Goal: Download file/media: Obtain a digital file from the website

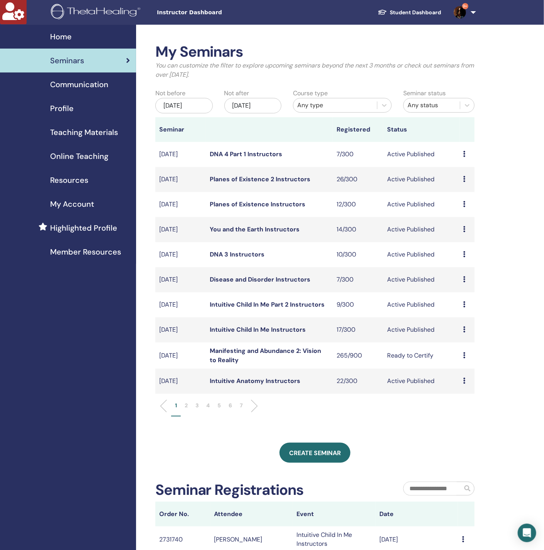
drag, startPoint x: 0, startPoint y: 0, endPoint x: 298, endPoint y: 81, distance: 308.7
click at [298, 81] on div "My Seminars You can customize the filter to explore upcoming seminars beyond th…" at bounding box center [315, 64] width 331 height 42
drag, startPoint x: 255, startPoint y: 79, endPoint x: 114, endPoint y: 46, distance: 145.1
click at [114, 46] on div "Home Seminars Communication Profile Teaching Materials Online Teaching" at bounding box center [272, 388] width 544 height 726
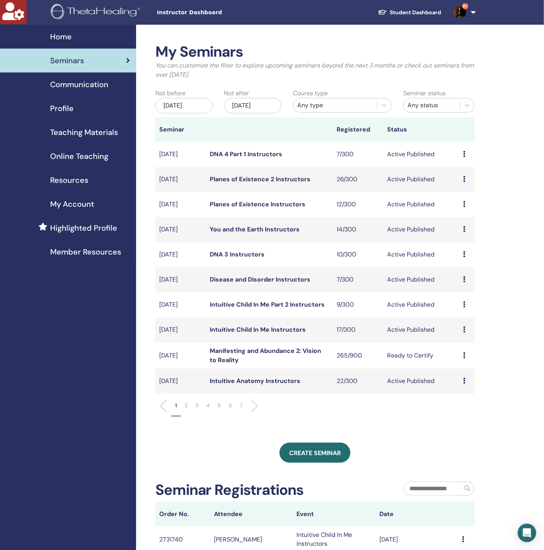
click at [291, 36] on div "My Seminars You can customize the filter to explore upcoming seminars beyond th…" at bounding box center [340, 388] width 408 height 726
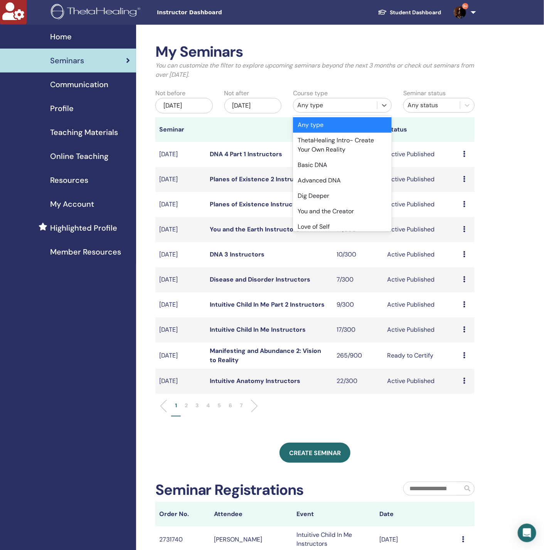
click at [329, 100] on div "Any type" at bounding box center [336, 105] width 84 height 12
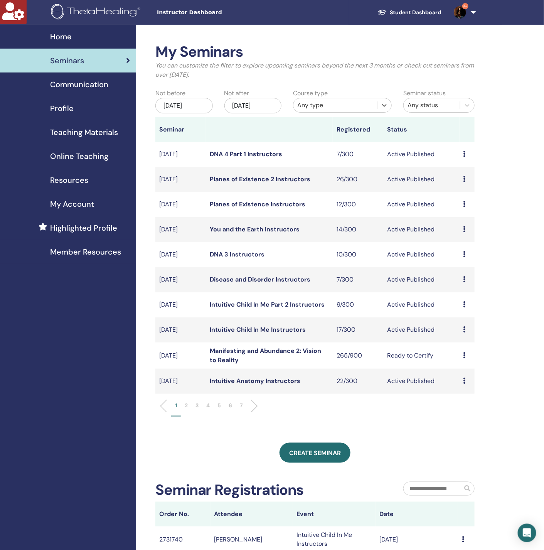
click at [329, 100] on div "Any type" at bounding box center [336, 105] width 84 height 12
click at [327, 105] on div "Any type" at bounding box center [335, 105] width 76 height 9
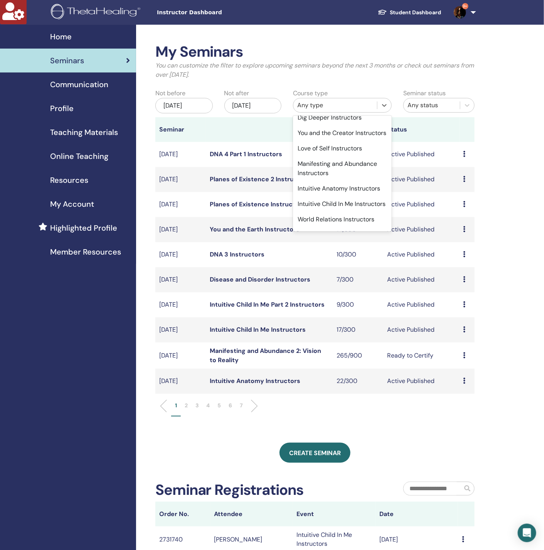
scroll to position [463, 0]
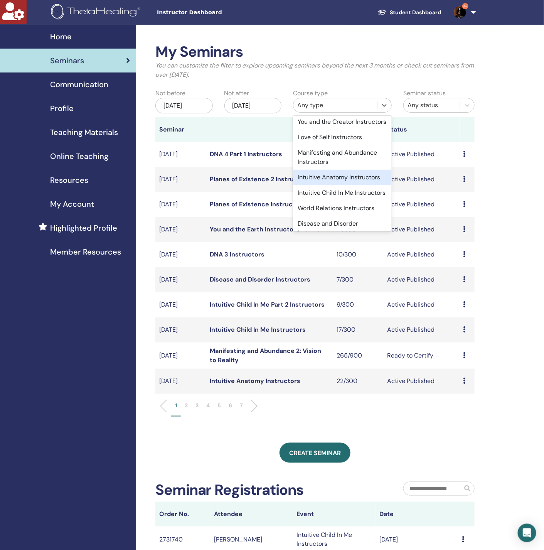
click at [333, 185] on div "Intuitive Anatomy Instructors" at bounding box center [342, 177] width 99 height 15
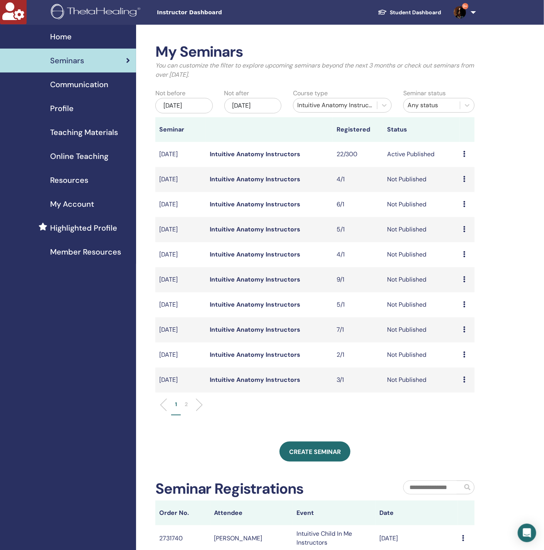
click at [187, 402] on p "2" at bounding box center [186, 404] width 3 height 8
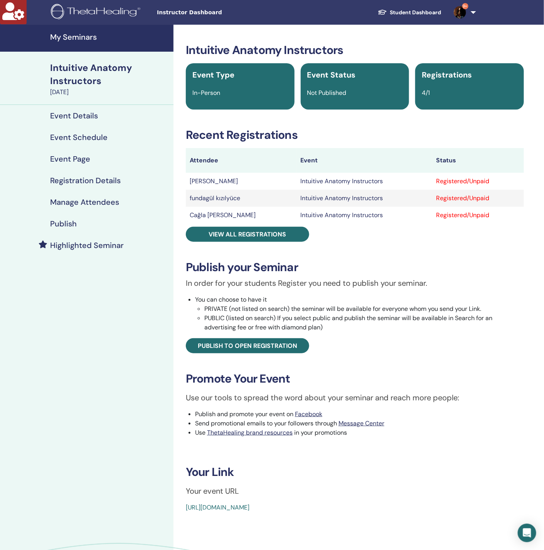
click at [83, 203] on h4 "Manage Attendees" at bounding box center [84, 201] width 69 height 9
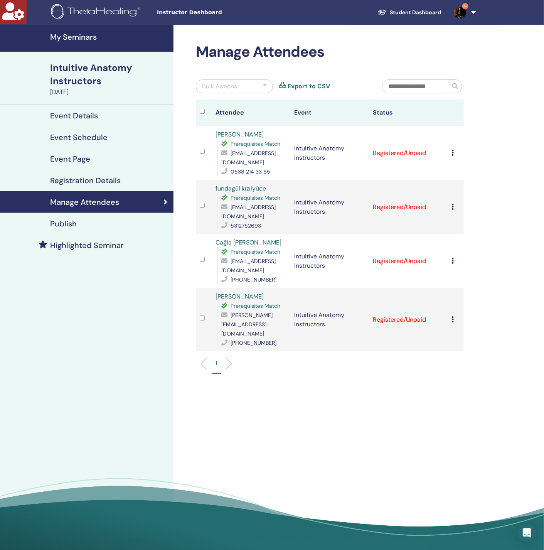
click at [453, 154] on icon at bounding box center [453, 153] width 2 height 6
click at [470, 236] on link "Download Certificate" at bounding box center [465, 234] width 60 height 8
click at [453, 209] on icon at bounding box center [453, 207] width 2 height 6
click at [472, 292] on link "Download Certificate" at bounding box center [465, 289] width 60 height 8
click at [454, 263] on icon at bounding box center [453, 261] width 2 height 6
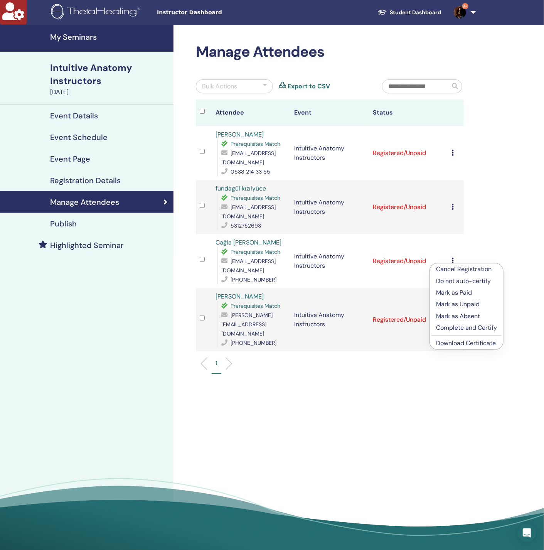
click at [463, 345] on link "Download Certificate" at bounding box center [466, 343] width 60 height 8
click at [454, 316] on icon at bounding box center [453, 319] width 2 height 6
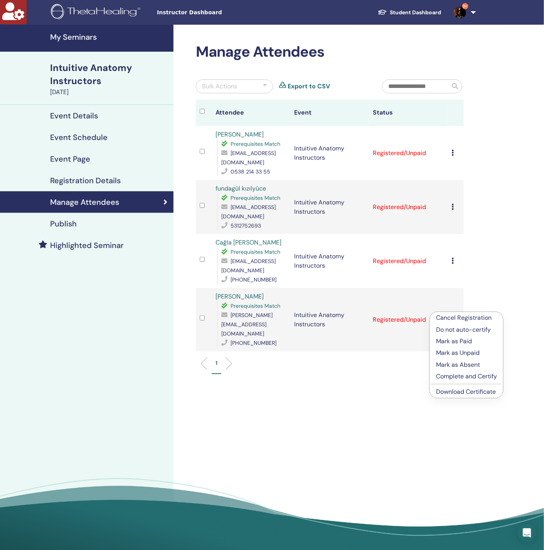
click at [477, 393] on link "Download Certificate" at bounding box center [466, 392] width 60 height 8
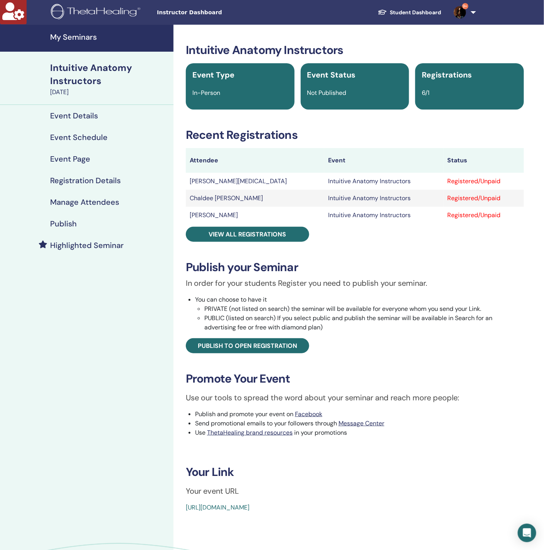
click at [111, 202] on h4 "Manage Attendees" at bounding box center [84, 201] width 69 height 9
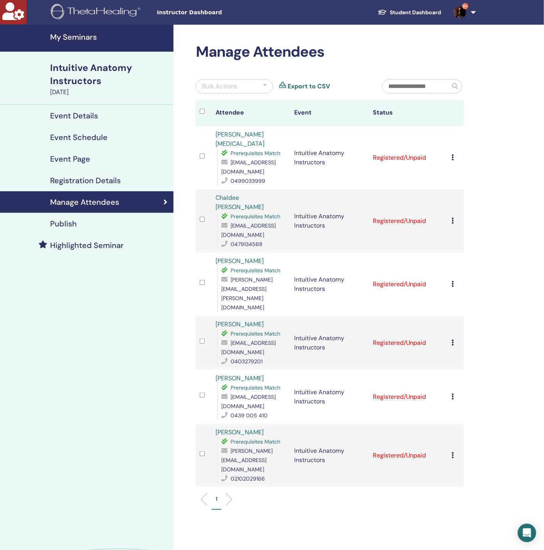
click at [452, 155] on icon at bounding box center [453, 157] width 2 height 6
click at [471, 232] on link "Download Certificate" at bounding box center [465, 235] width 60 height 8
click at [452, 218] on icon at bounding box center [453, 221] width 2 height 6
click at [463, 290] on link "Download Certificate" at bounding box center [465, 289] width 60 height 8
click at [454, 281] on icon at bounding box center [453, 284] width 2 height 6
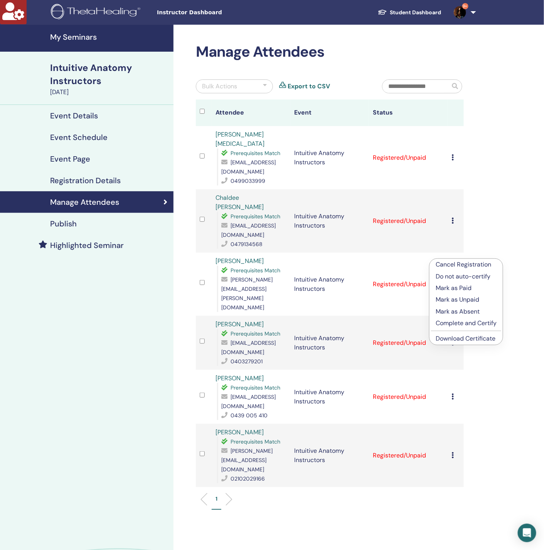
click at [466, 339] on link "Download Certificate" at bounding box center [466, 338] width 60 height 8
click at [453, 339] on icon at bounding box center [453, 342] width 2 height 6
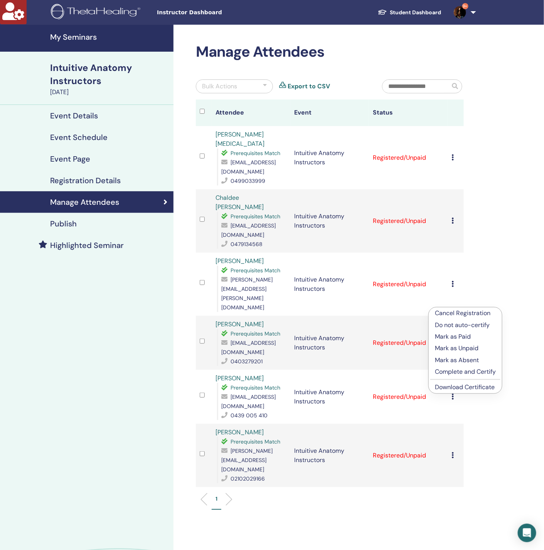
click at [471, 390] on link "Download Certificate" at bounding box center [465, 387] width 60 height 8
click at [452, 393] on icon at bounding box center [453, 396] width 2 height 6
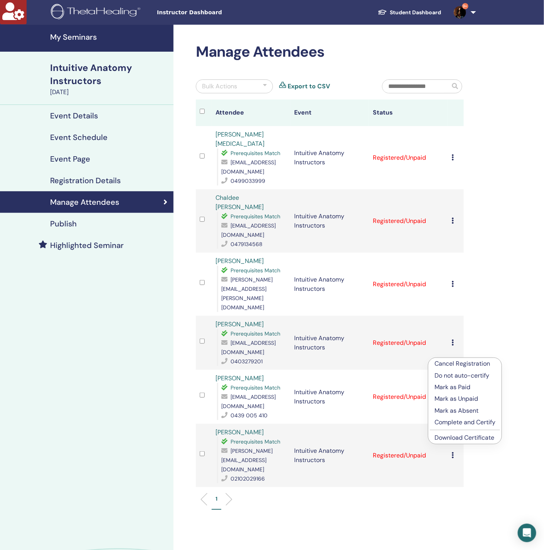
click at [460, 440] on link "Download Certificate" at bounding box center [465, 438] width 60 height 8
click at [455, 451] on div "Cancel Registration Do not auto-certify Mark as Paid Mark as Unpaid Mark as Abs…" at bounding box center [456, 455] width 8 height 9
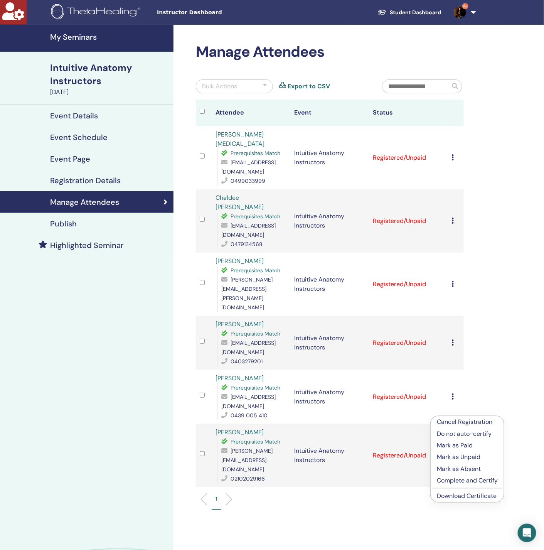
click at [465, 496] on link "Download Certificate" at bounding box center [467, 496] width 60 height 8
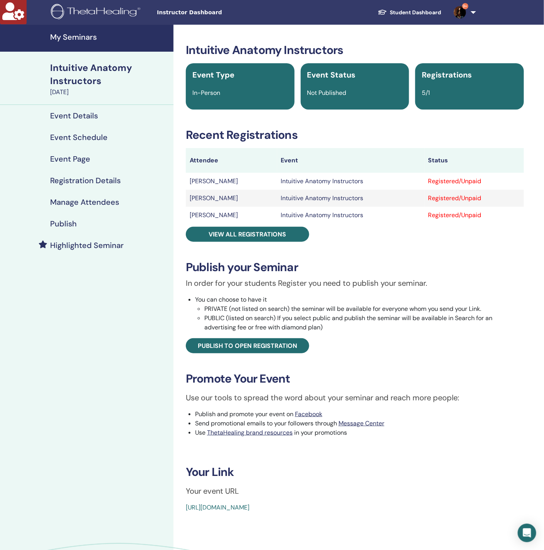
click at [87, 205] on h4 "Manage Attendees" at bounding box center [84, 201] width 69 height 9
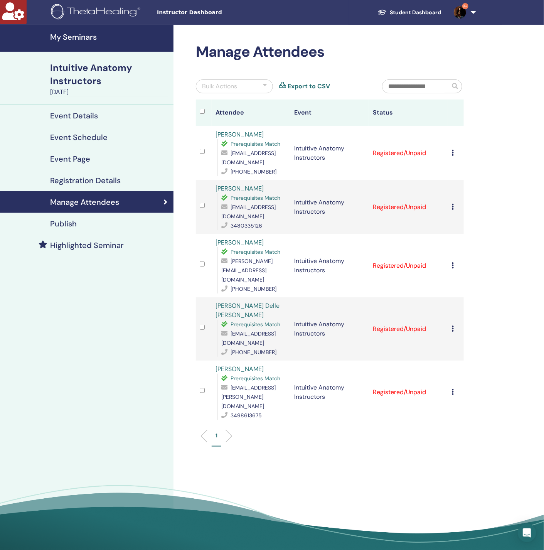
click at [454, 156] on icon at bounding box center [453, 153] width 2 height 6
click at [474, 237] on link "Download Certificate" at bounding box center [466, 236] width 60 height 8
click at [453, 210] on icon at bounding box center [453, 207] width 2 height 6
click at [486, 294] on li "Download Certificate" at bounding box center [465, 290] width 73 height 12
click at [452, 265] on icon at bounding box center [453, 265] width 2 height 6
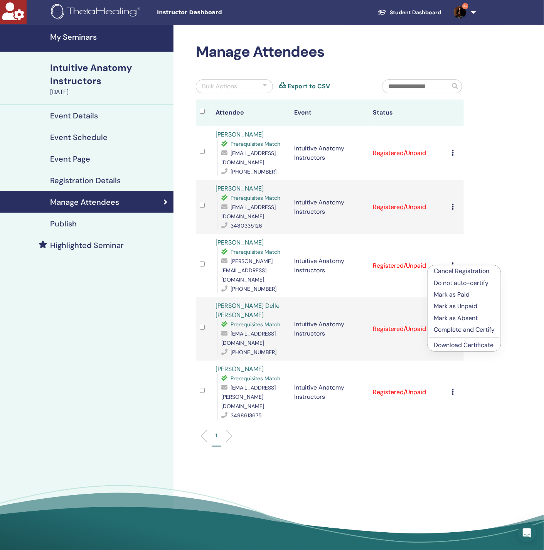
click at [474, 348] on link "Download Certificate" at bounding box center [464, 345] width 60 height 8
click at [453, 326] on icon at bounding box center [453, 329] width 2 height 6
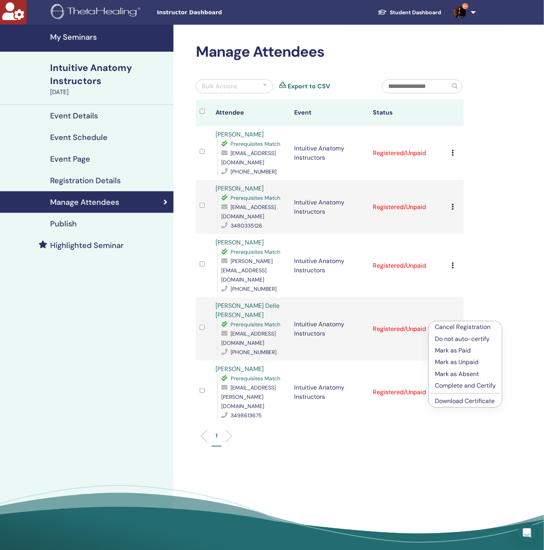
click at [470, 403] on link "Download Certificate" at bounding box center [465, 401] width 60 height 8
click at [454, 389] on icon at bounding box center [453, 392] width 2 height 6
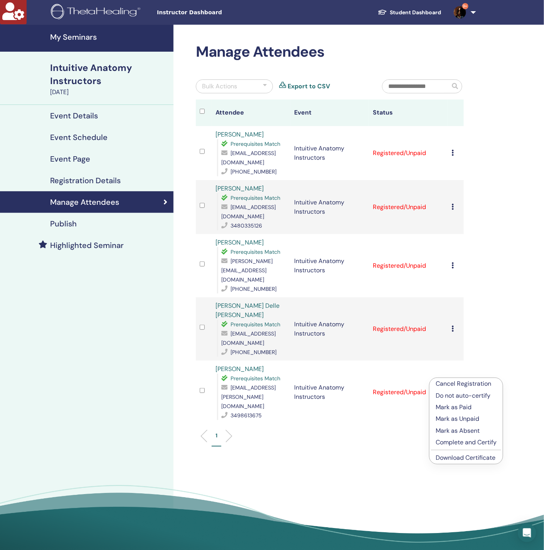
click at [463, 456] on link "Download Certificate" at bounding box center [466, 458] width 60 height 8
click at [452, 210] on icon at bounding box center [453, 207] width 2 height 6
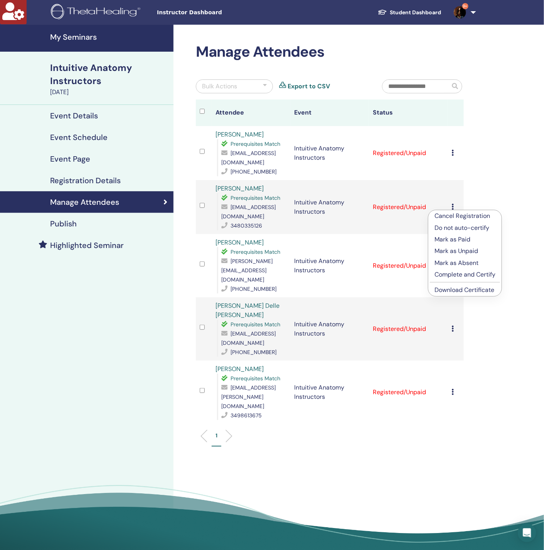
click at [462, 288] on link "Download Certificate" at bounding box center [465, 290] width 60 height 8
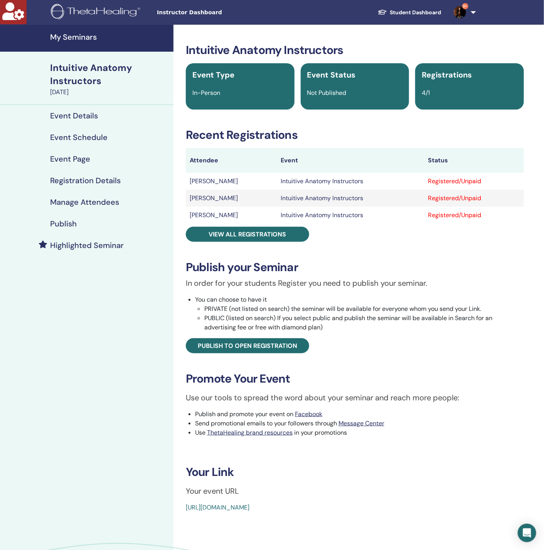
click at [80, 203] on h4 "Manage Attendees" at bounding box center [84, 201] width 69 height 9
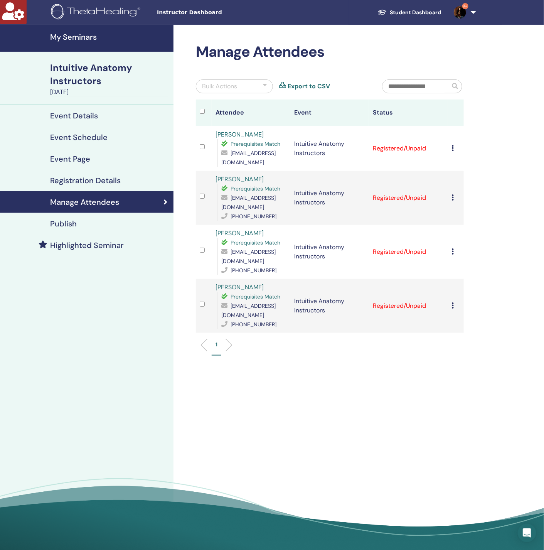
click at [453, 149] on icon at bounding box center [453, 148] width 2 height 6
click at [463, 233] on link "Download Certificate" at bounding box center [465, 229] width 60 height 8
click at [452, 194] on icon at bounding box center [453, 197] width 2 height 6
click at [461, 272] on link "Download Certificate" at bounding box center [465, 272] width 60 height 8
click at [454, 248] on icon at bounding box center [453, 251] width 2 height 6
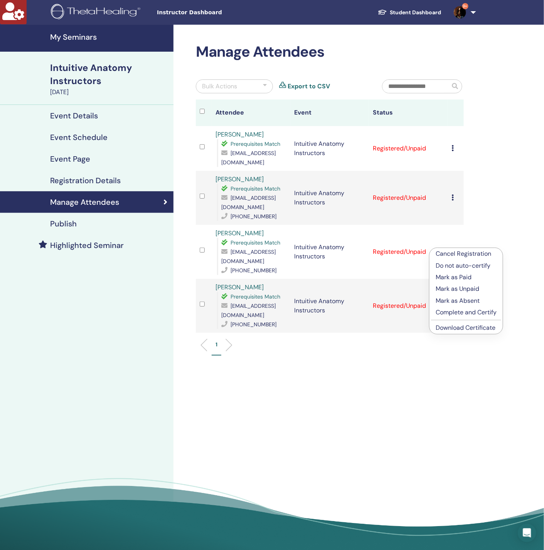
click at [457, 329] on link "Download Certificate" at bounding box center [466, 328] width 60 height 8
click at [454, 302] on icon at bounding box center [453, 305] width 2 height 6
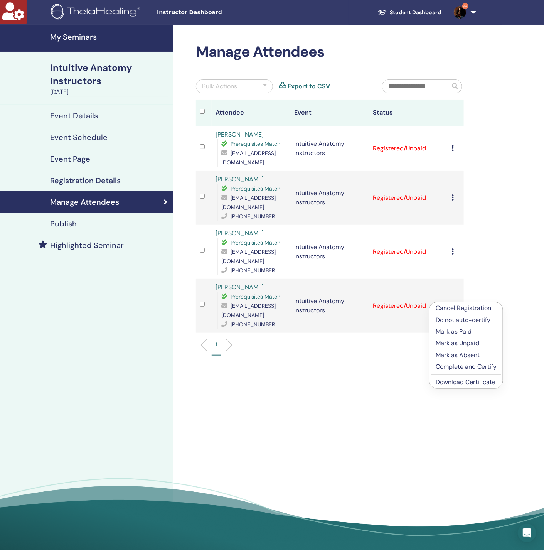
click at [466, 382] on link "Download Certificate" at bounding box center [466, 382] width 60 height 8
click at [83, 119] on h4 "Event Details" at bounding box center [74, 115] width 48 height 9
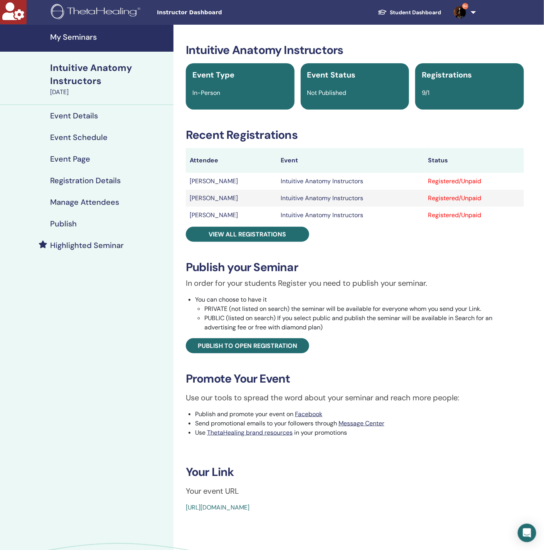
click at [87, 199] on h4 "Manage Attendees" at bounding box center [84, 201] width 69 height 9
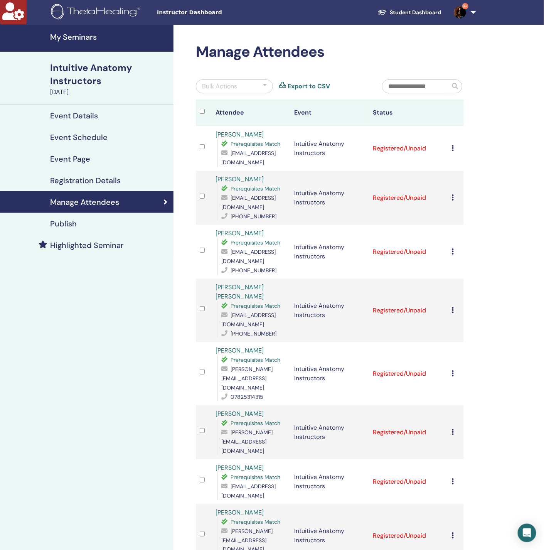
click at [452, 148] on icon at bounding box center [453, 148] width 2 height 6
click at [471, 229] on link "Download Certificate" at bounding box center [465, 228] width 60 height 8
click at [454, 199] on icon at bounding box center [453, 197] width 2 height 6
click at [516, 154] on div "Manage Attendees Bulk Actions Export to CSV Attendee Event Status [PERSON_NAME]…" at bounding box center [355, 406] width 363 height 763
click at [453, 199] on icon at bounding box center [453, 197] width 2 height 6
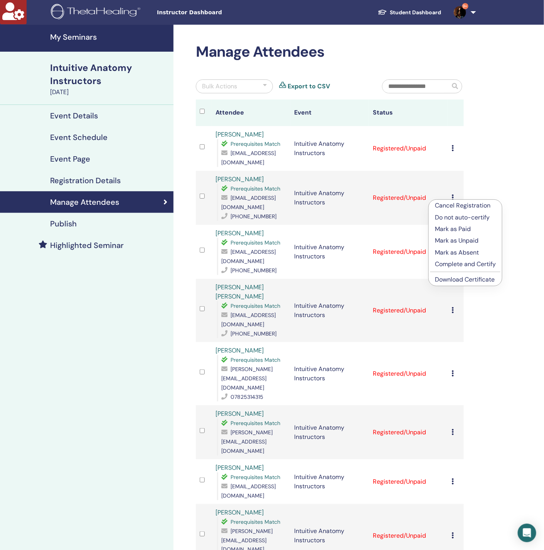
click at [477, 280] on link "Download Certificate" at bounding box center [465, 279] width 60 height 8
click at [450, 262] on td "Cancel Registration Do not auto-certify Mark as Paid Mark as Unpaid Mark as Abs…" at bounding box center [456, 252] width 16 height 54
click at [454, 255] on icon at bounding box center [453, 251] width 2 height 6
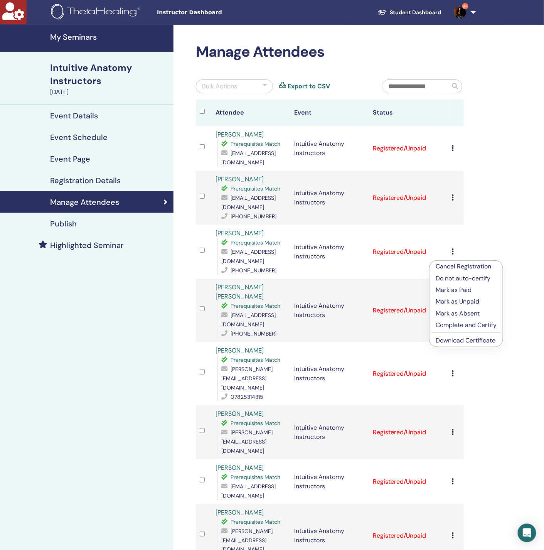
click at [481, 341] on link "Download Certificate" at bounding box center [466, 340] width 60 height 8
click at [454, 313] on icon at bounding box center [453, 310] width 2 height 6
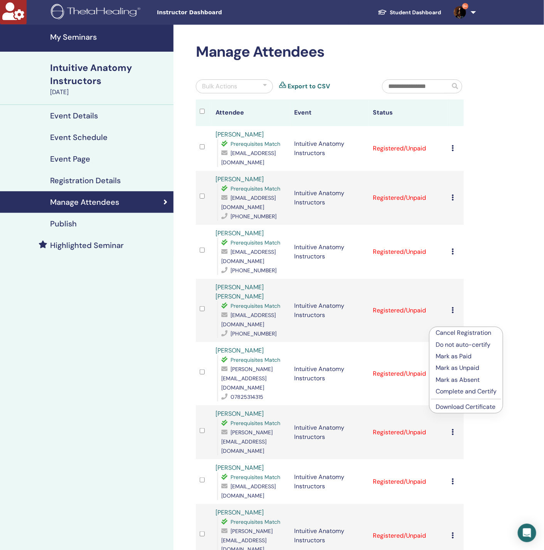
click at [472, 407] on link "Download Certificate" at bounding box center [466, 407] width 60 height 8
click at [452, 376] on icon at bounding box center [453, 373] width 2 height 6
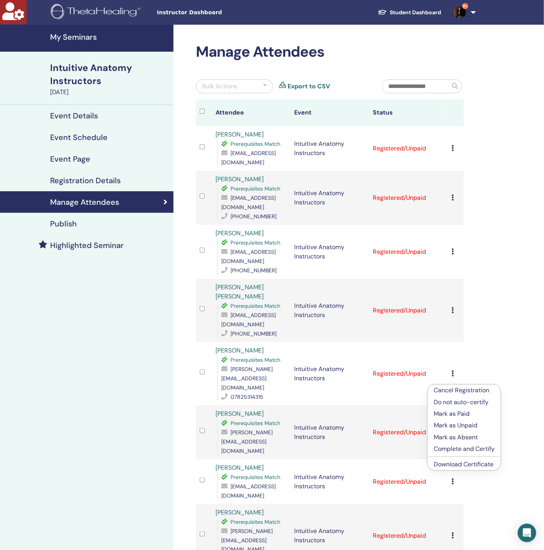
click at [467, 463] on link "Download Certificate" at bounding box center [464, 464] width 60 height 8
click at [453, 435] on icon at bounding box center [453, 432] width 2 height 6
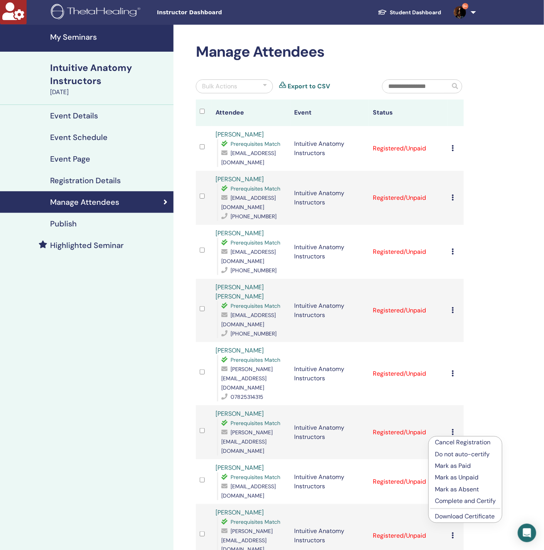
click at [465, 516] on link "Download Certificate" at bounding box center [465, 516] width 60 height 8
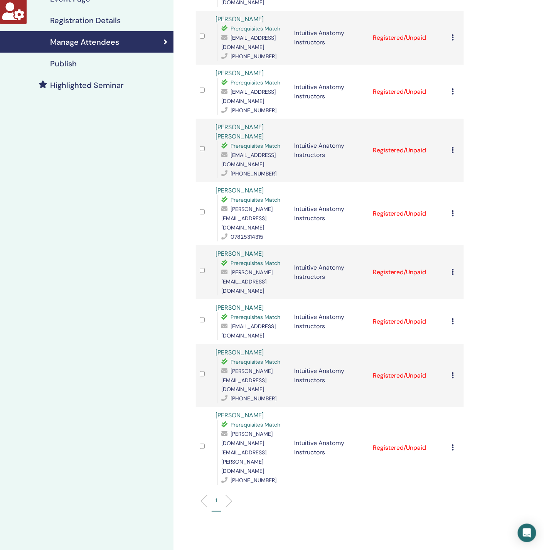
scroll to position [174, 0]
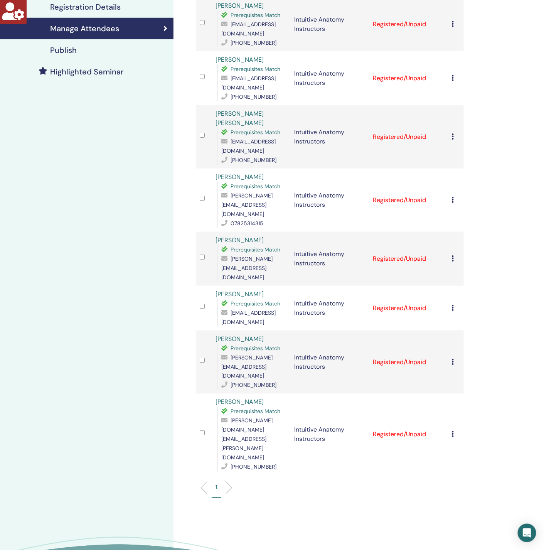
click at [453, 310] on icon at bounding box center [453, 308] width 2 height 6
click at [474, 394] on link "Download Certificate" at bounding box center [465, 390] width 60 height 8
click at [453, 359] on icon at bounding box center [453, 362] width 2 height 6
drag, startPoint x: 479, startPoint y: 440, endPoint x: 457, endPoint y: 424, distance: 27.0
click at [479, 440] on link "Download Certificate" at bounding box center [465, 439] width 60 height 8
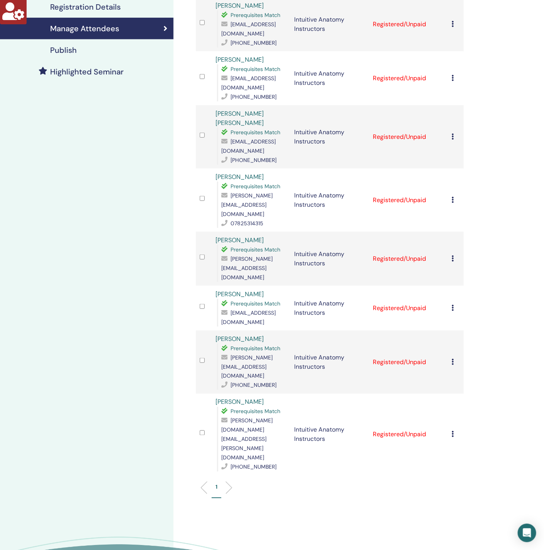
click at [454, 431] on icon at bounding box center [453, 434] width 2 height 6
click at [473, 498] on link "Download Certificate" at bounding box center [466, 495] width 60 height 8
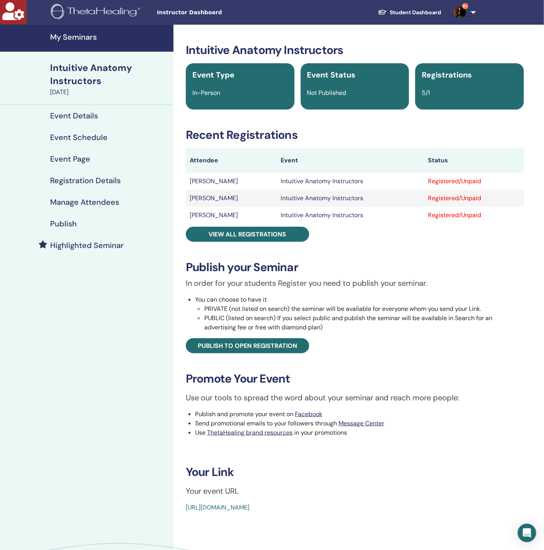
click at [96, 201] on h4 "Manage Attendees" at bounding box center [84, 201] width 69 height 9
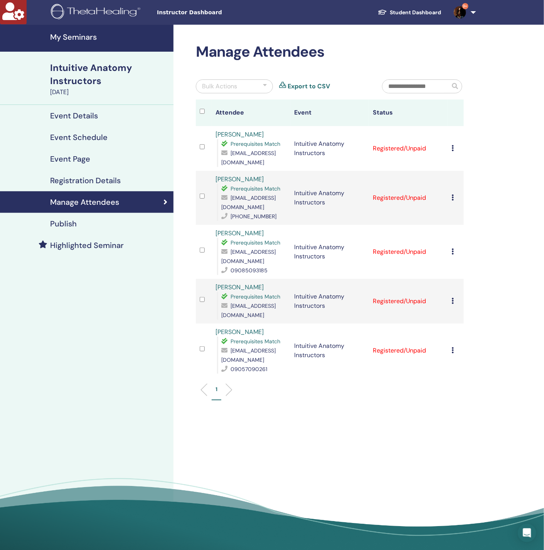
click at [452, 150] on icon at bounding box center [453, 148] width 2 height 6
click at [469, 232] on link "Download Certificate" at bounding box center [465, 230] width 60 height 8
click at [450, 199] on td "Cancel Registration Do not auto-certify Mark as Paid Mark as Unpaid Mark as Abs…" at bounding box center [456, 198] width 16 height 54
click at [453, 199] on icon at bounding box center [453, 197] width 2 height 6
click at [488, 279] on link "Download Certificate" at bounding box center [465, 279] width 60 height 8
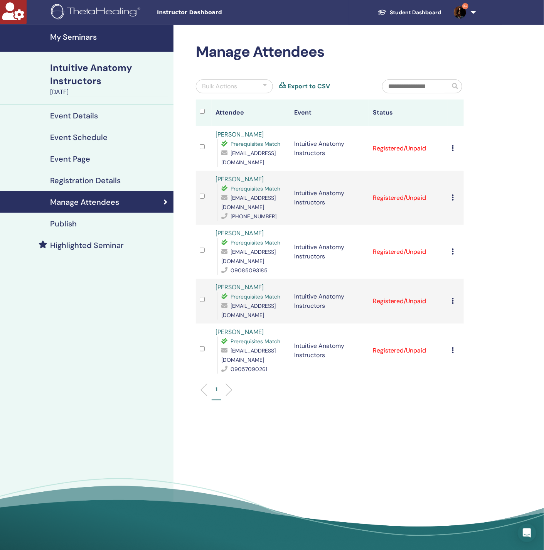
click at [453, 255] on icon at bounding box center [453, 251] width 2 height 6
click at [470, 337] on link "Download Certificate" at bounding box center [465, 338] width 60 height 8
click at [454, 304] on icon at bounding box center [453, 301] width 2 height 6
click at [477, 389] on link "Download Certificate" at bounding box center [466, 387] width 60 height 8
click at [452, 353] on icon at bounding box center [453, 350] width 2 height 6
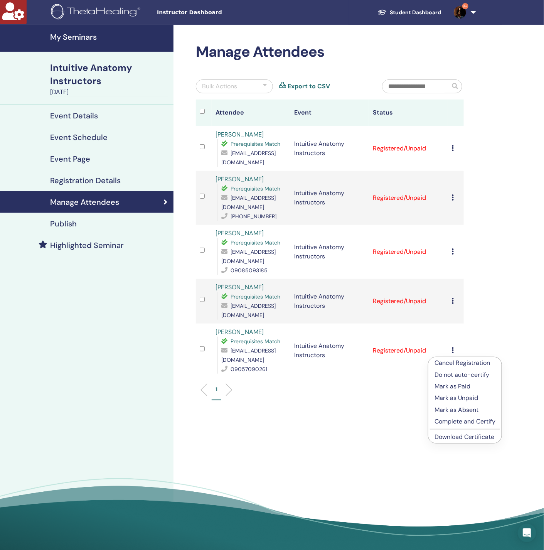
click at [455, 435] on link "Download Certificate" at bounding box center [465, 437] width 60 height 8
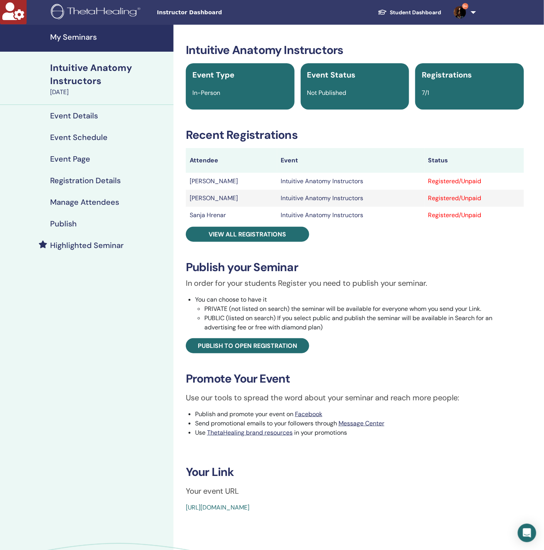
click at [101, 200] on h4 "Manage Attendees" at bounding box center [84, 201] width 69 height 9
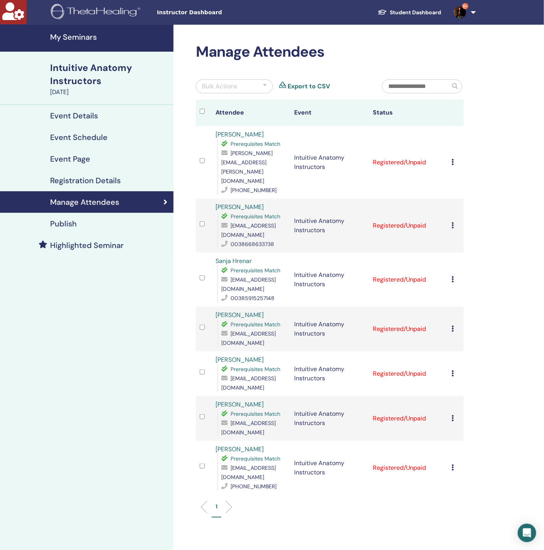
click at [454, 159] on icon at bounding box center [453, 162] width 2 height 6
click at [466, 234] on link "Download Certificate" at bounding box center [466, 233] width 60 height 8
click at [506, 204] on div "Manage Attendees Bulk Actions Export to CSV Attendee Event Status Irena Zemljic…" at bounding box center [355, 329] width 363 height 609
click at [454, 222] on icon at bounding box center [453, 225] width 2 height 6
click at [478, 289] on link "Download Certificate" at bounding box center [466, 288] width 60 height 8
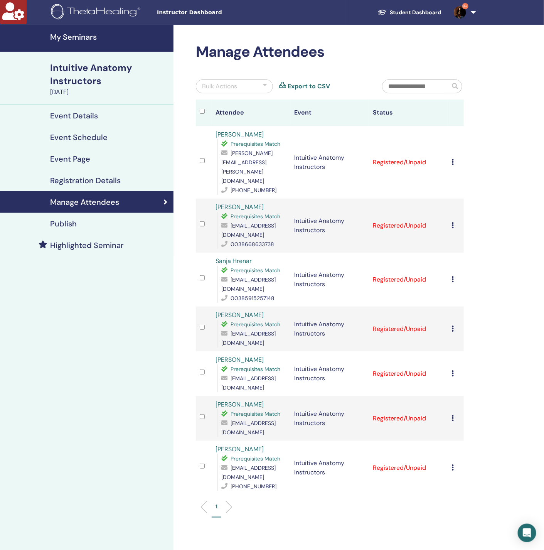
click at [454, 276] on icon at bounding box center [453, 279] width 2 height 6
click at [472, 342] on link "Download Certificate" at bounding box center [466, 340] width 60 height 8
click at [453, 326] on icon at bounding box center [453, 329] width 2 height 6
click at [470, 386] on link "Download Certificate" at bounding box center [465, 387] width 60 height 8
click at [454, 370] on icon at bounding box center [453, 373] width 2 height 6
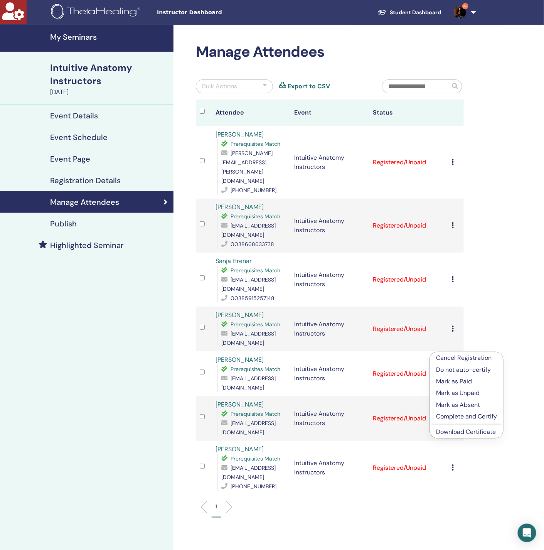
click at [467, 431] on link "Download Certificate" at bounding box center [466, 432] width 60 height 8
click at [452, 415] on icon at bounding box center [453, 418] width 2 height 6
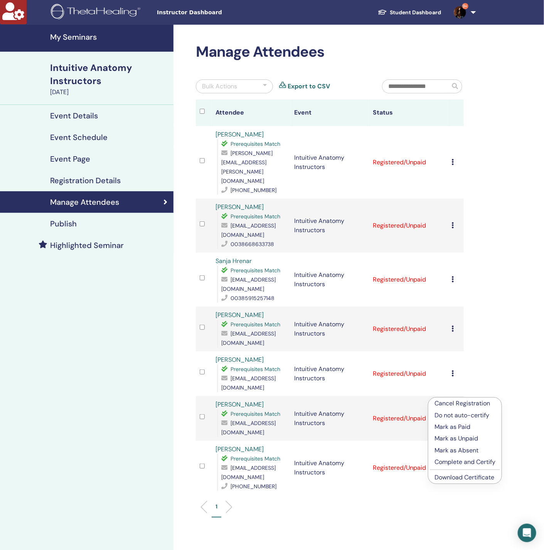
click at [462, 480] on link "Download Certificate" at bounding box center [465, 477] width 60 height 8
click at [453, 464] on icon at bounding box center [453, 467] width 2 height 6
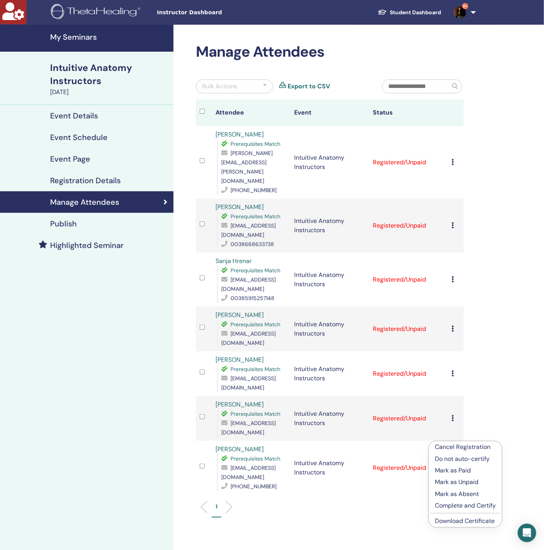
click at [468, 521] on link "Download Certificate" at bounding box center [465, 521] width 60 height 8
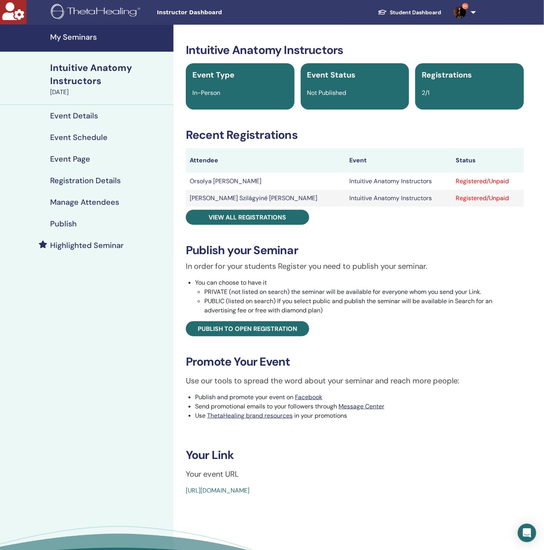
click at [102, 200] on h4 "Manage Attendees" at bounding box center [84, 201] width 69 height 9
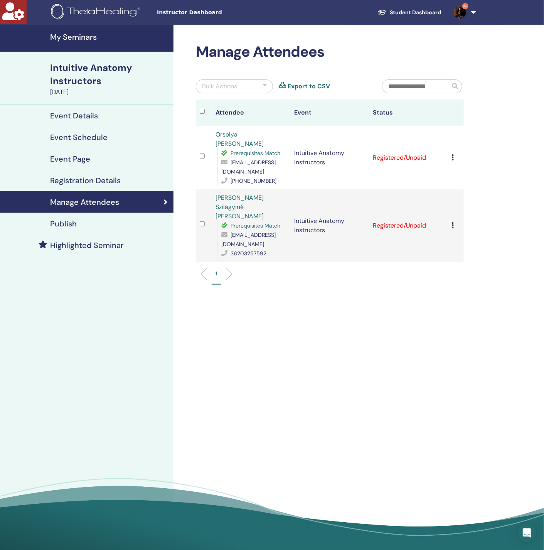
click at [452, 154] on icon at bounding box center [453, 157] width 2 height 6
click at [468, 232] on link "Download Certificate" at bounding box center [465, 232] width 60 height 8
click at [453, 222] on icon at bounding box center [453, 225] width 2 height 6
click at [473, 287] on link "Download Certificate" at bounding box center [465, 286] width 60 height 8
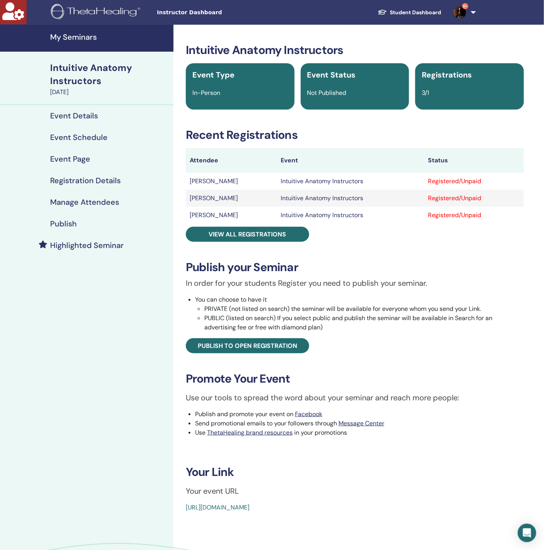
click at [88, 199] on h4 "Manage Attendees" at bounding box center [84, 201] width 69 height 9
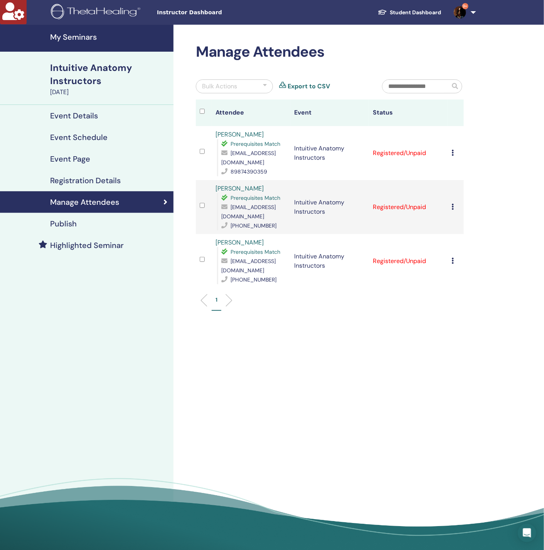
click at [454, 153] on icon at bounding box center [453, 153] width 2 height 6
click at [469, 233] on link "Download Certificate" at bounding box center [466, 233] width 60 height 8
click at [452, 210] on icon at bounding box center [453, 207] width 2 height 6
click at [489, 289] on link "Download Certificate" at bounding box center [465, 290] width 60 height 8
click at [453, 264] on icon at bounding box center [453, 261] width 2 height 6
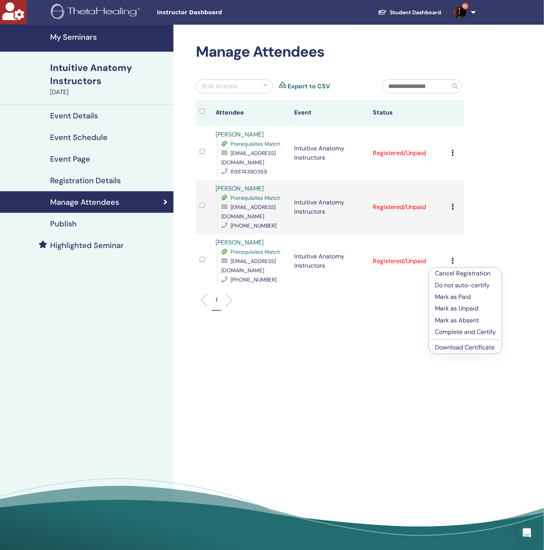
click at [473, 349] on link "Download Certificate" at bounding box center [465, 347] width 60 height 8
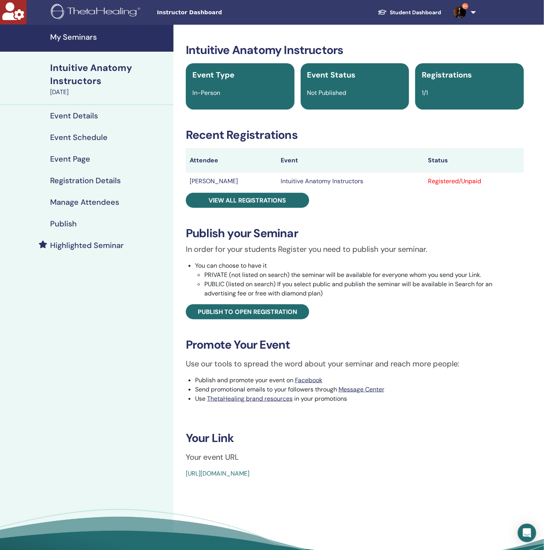
click at [65, 202] on h4 "Manage Attendees" at bounding box center [84, 201] width 69 height 9
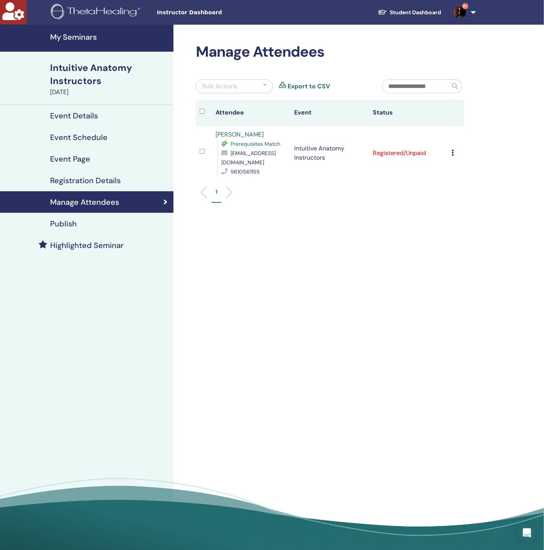
click at [455, 153] on div "Cancel Registration Do not auto-certify Mark as Paid Mark as Unpaid Mark as Abs…" at bounding box center [456, 152] width 8 height 9
click at [460, 235] on link "Download Certificate" at bounding box center [467, 233] width 60 height 8
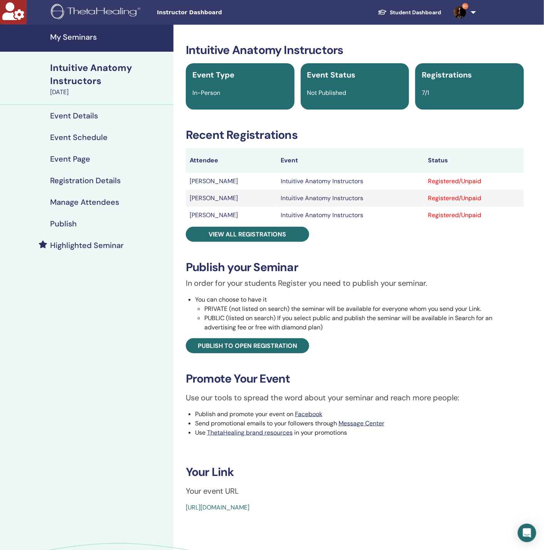
click at [85, 199] on h4 "Manage Attendees" at bounding box center [84, 201] width 69 height 9
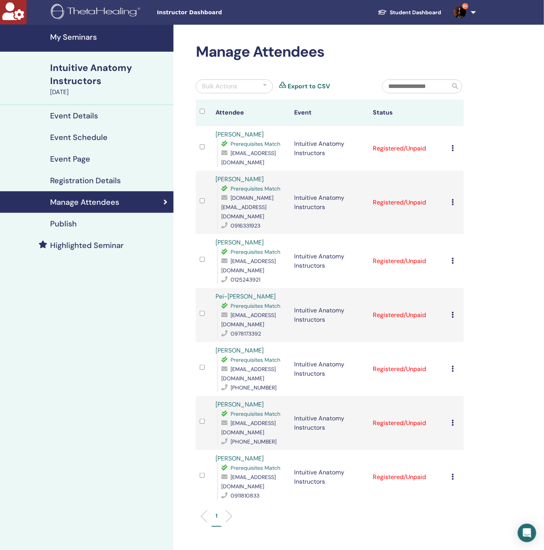
click at [453, 150] on icon at bounding box center [453, 148] width 2 height 6
click at [469, 232] on link "Download Certificate" at bounding box center [465, 230] width 60 height 8
click at [491, 199] on div "Manage Attendees Bulk Actions Export to CSV Attendee Event Status Peiyu Wu Prer…" at bounding box center [355, 334] width 363 height 618
click at [451, 198] on td "Cancel Registration Do not auto-certify Mark as Paid Mark as Unpaid Mark as Abs…" at bounding box center [456, 202] width 16 height 63
click at [454, 201] on icon at bounding box center [453, 202] width 2 height 6
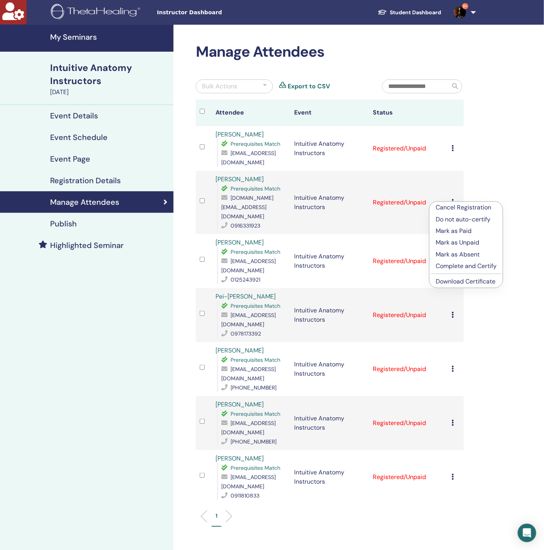
click at [475, 283] on link "Download Certificate" at bounding box center [466, 281] width 60 height 8
click at [454, 258] on icon at bounding box center [453, 261] width 2 height 6
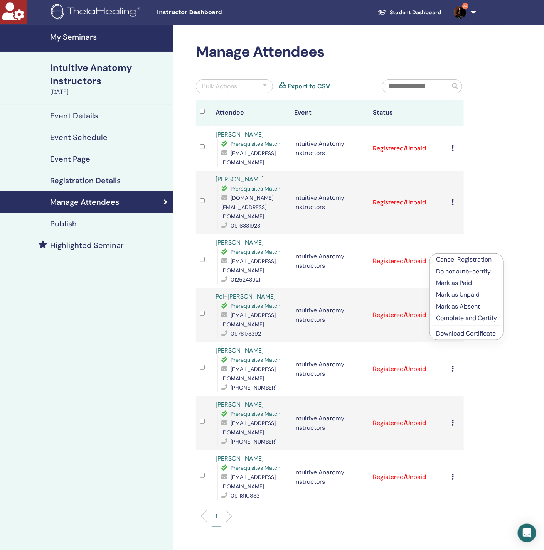
click at [469, 333] on link "Download Certificate" at bounding box center [466, 333] width 60 height 8
click at [453, 312] on icon at bounding box center [453, 315] width 2 height 6
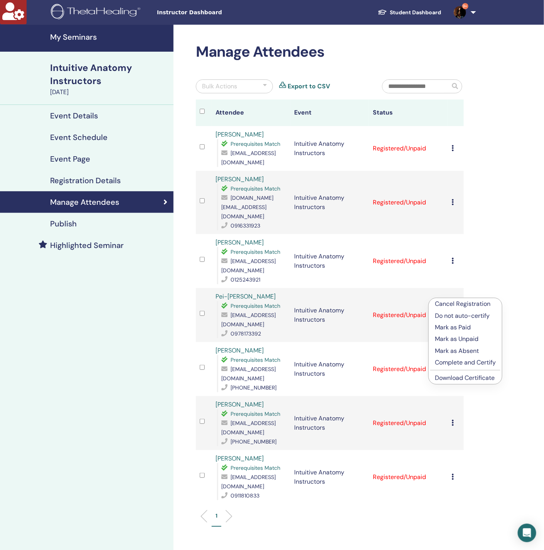
click at [472, 378] on link "Download Certificate" at bounding box center [465, 378] width 60 height 8
click at [452, 366] on icon at bounding box center [453, 369] width 2 height 6
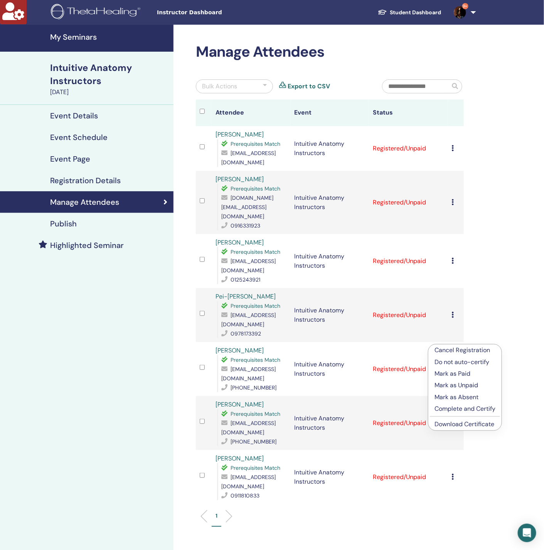
click at [472, 423] on link "Download Certificate" at bounding box center [465, 424] width 60 height 8
click at [452, 420] on icon at bounding box center [453, 423] width 2 height 6
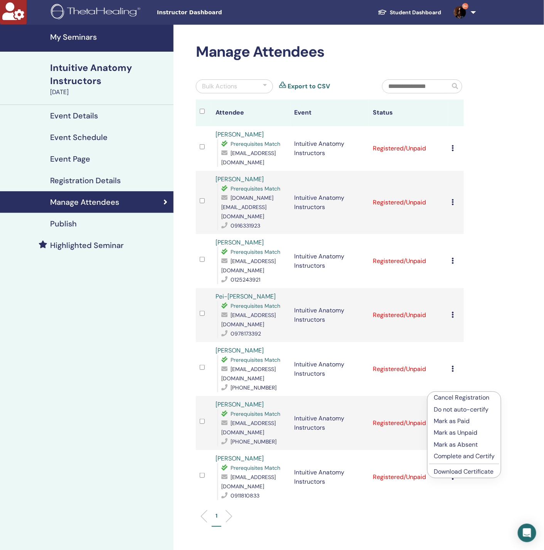
click at [476, 470] on link "Download Certificate" at bounding box center [464, 471] width 60 height 8
click at [454, 474] on icon at bounding box center [453, 477] width 2 height 6
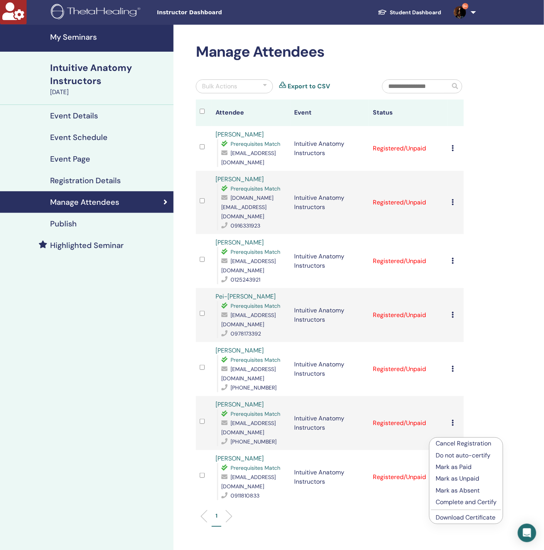
click at [471, 521] on link "Download Certificate" at bounding box center [466, 517] width 60 height 8
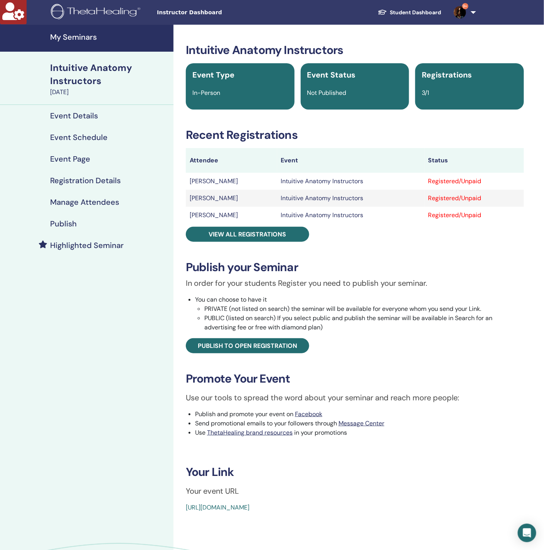
click at [100, 201] on h4 "Manage Attendees" at bounding box center [84, 201] width 69 height 9
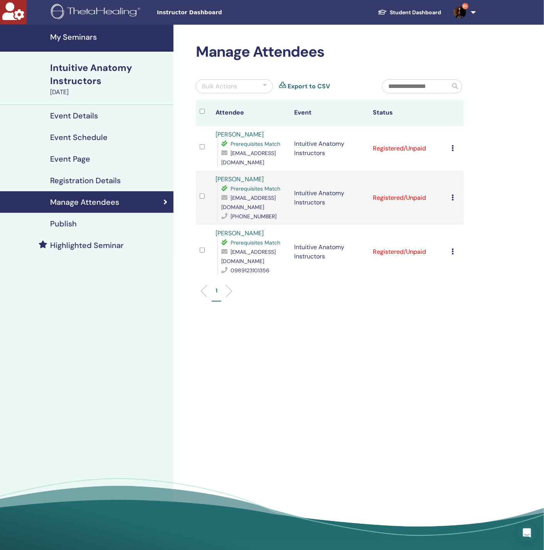
click at [453, 148] on icon at bounding box center [453, 148] width 2 height 6
click at [471, 228] on link "Download Certificate" at bounding box center [465, 228] width 60 height 8
click at [454, 201] on icon at bounding box center [453, 197] width 2 height 6
click at [476, 284] on link "Download Certificate" at bounding box center [466, 281] width 60 height 8
click at [454, 251] on icon at bounding box center [453, 251] width 2 height 6
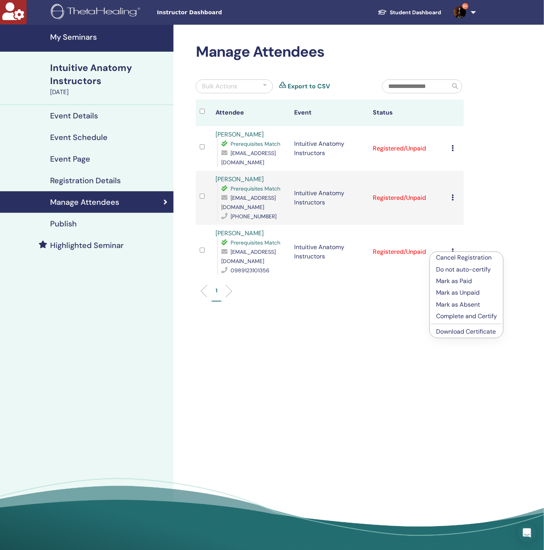
click at [483, 334] on link "Download Certificate" at bounding box center [466, 331] width 60 height 8
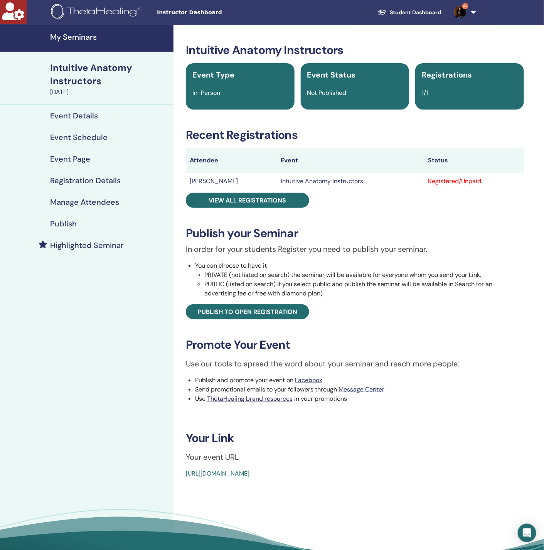
click at [90, 201] on h4 "Manage Attendees" at bounding box center [84, 201] width 69 height 9
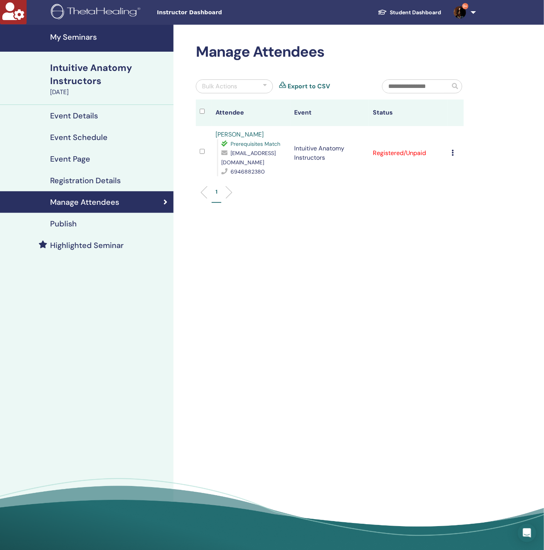
click at [452, 153] on icon at bounding box center [453, 153] width 2 height 6
click at [473, 233] on link "Download Certificate" at bounding box center [465, 233] width 60 height 8
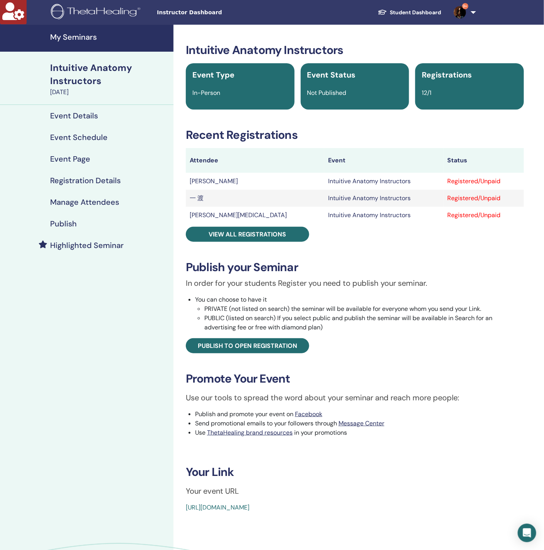
click at [98, 198] on h4 "Manage Attendees" at bounding box center [84, 201] width 69 height 9
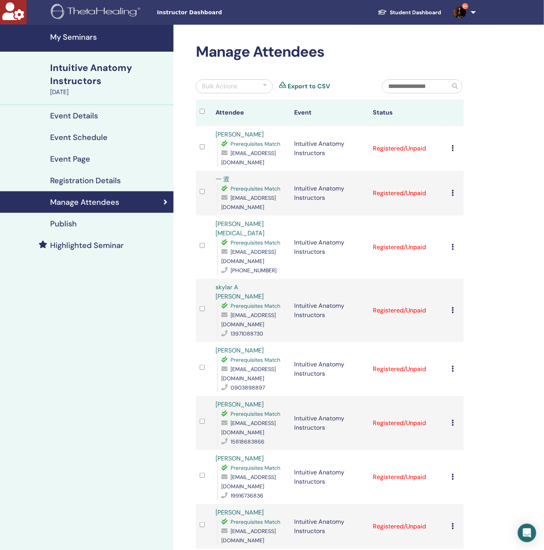
click at [452, 151] on icon at bounding box center [453, 148] width 2 height 6
click at [456, 230] on link "Download Certificate" at bounding box center [464, 231] width 60 height 8
click at [479, 191] on div "Manage Attendees Bulk Actions Export to CSV Attendee Event Status [PERSON_NAME]…" at bounding box center [355, 478] width 363 height 906
click at [452, 190] on icon at bounding box center [453, 193] width 2 height 6
drag, startPoint x: 476, startPoint y: 270, endPoint x: 458, endPoint y: 251, distance: 25.6
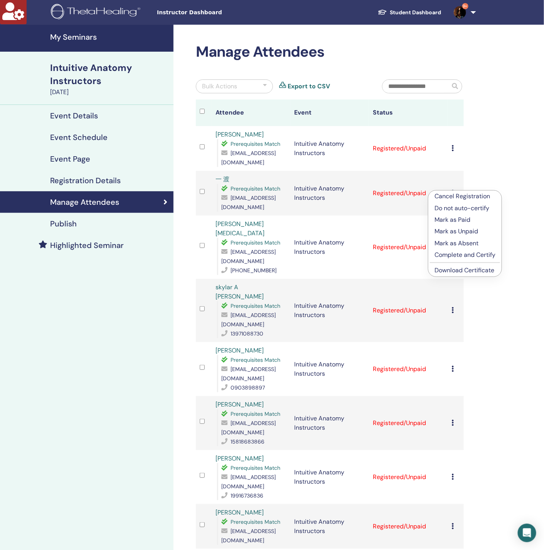
click at [475, 270] on link "Download Certificate" at bounding box center [465, 270] width 60 height 8
click at [453, 244] on icon at bounding box center [453, 247] width 2 height 6
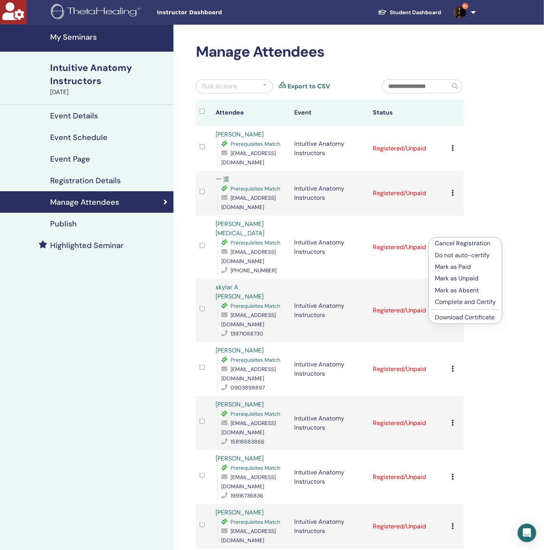
click at [478, 320] on link "Download Certificate" at bounding box center [465, 317] width 60 height 8
click at [453, 307] on icon at bounding box center [453, 310] width 2 height 6
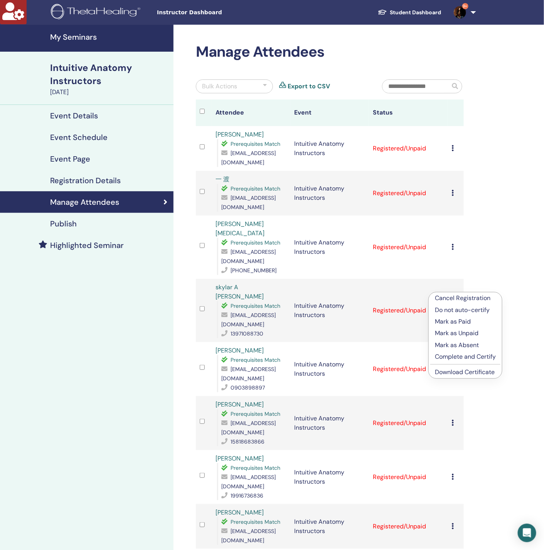
click at [469, 373] on link "Download Certificate" at bounding box center [465, 372] width 60 height 8
click at [454, 366] on icon at bounding box center [453, 369] width 2 height 6
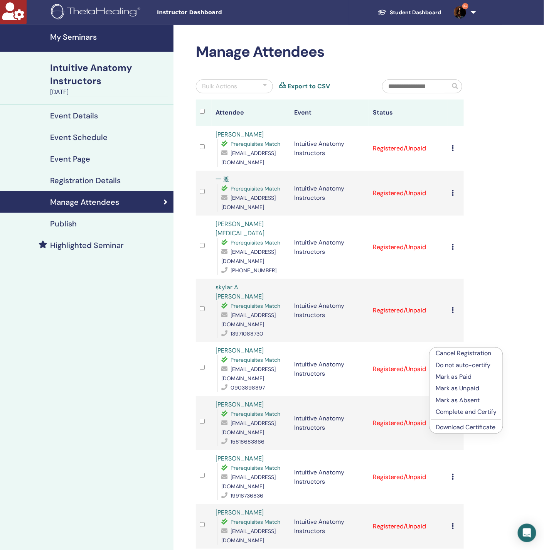
click at [472, 426] on link "Download Certificate" at bounding box center [466, 427] width 60 height 8
click at [452, 420] on icon at bounding box center [453, 423] width 2 height 6
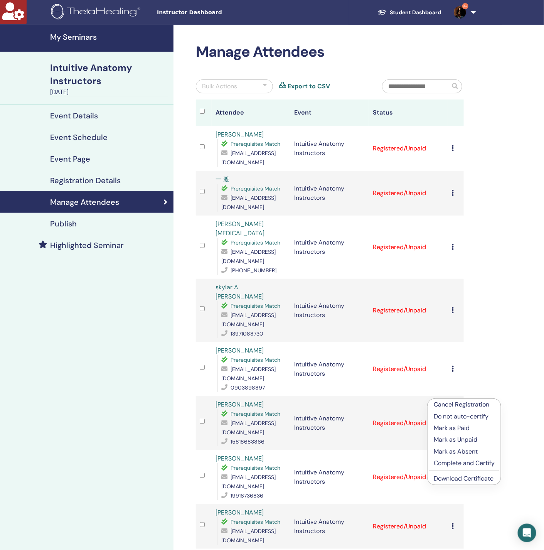
click at [465, 482] on link "Download Certificate" at bounding box center [464, 478] width 60 height 8
click at [451, 450] on td "Cancel Registration Do not auto-certify Mark as Paid Mark as Unpaid Mark as Abs…" at bounding box center [456, 477] width 16 height 54
click at [453, 474] on icon at bounding box center [453, 477] width 2 height 6
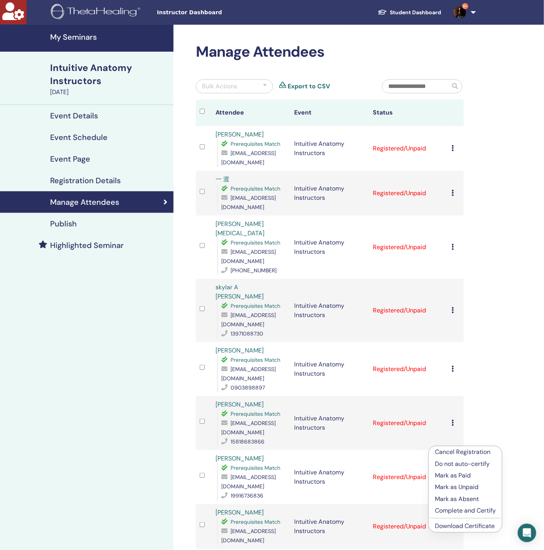
click at [466, 528] on link "Download Certificate" at bounding box center [465, 526] width 60 height 8
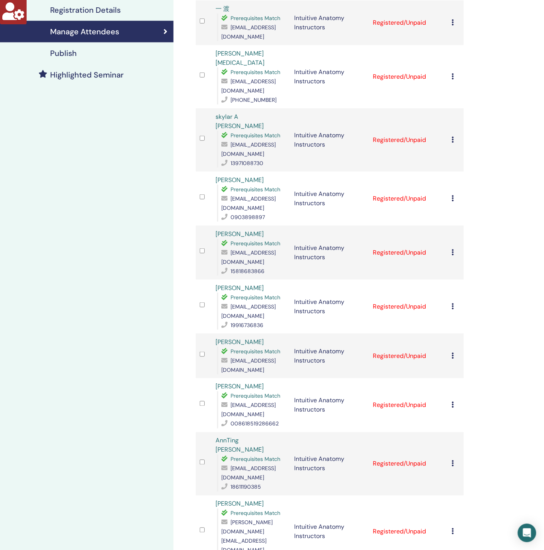
scroll to position [231, 0]
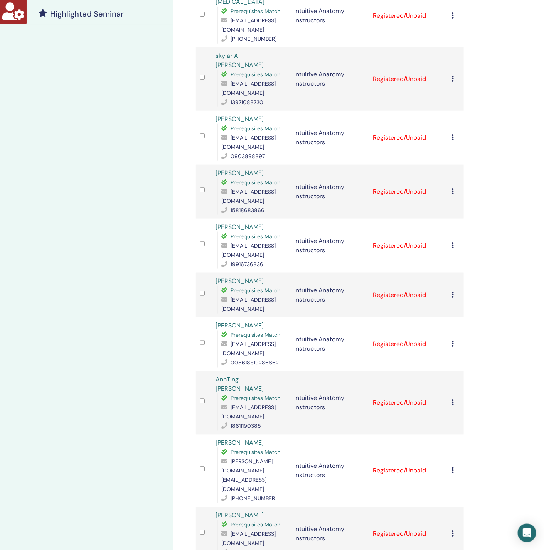
click at [453, 292] on icon at bounding box center [453, 295] width 2 height 6
click at [479, 338] on link "Download Certificate" at bounding box center [465, 337] width 60 height 8
click at [452, 341] on icon at bounding box center [453, 344] width 2 height 6
click at [475, 378] on link "Download Certificate" at bounding box center [465, 377] width 60 height 8
click at [453, 400] on icon at bounding box center [453, 403] width 2 height 6
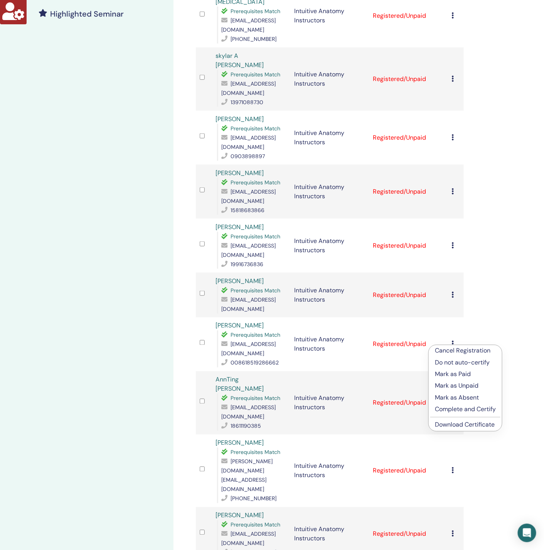
click at [462, 427] on link "Download Certificate" at bounding box center [465, 425] width 60 height 8
click at [453, 467] on icon at bounding box center [453, 470] width 2 height 6
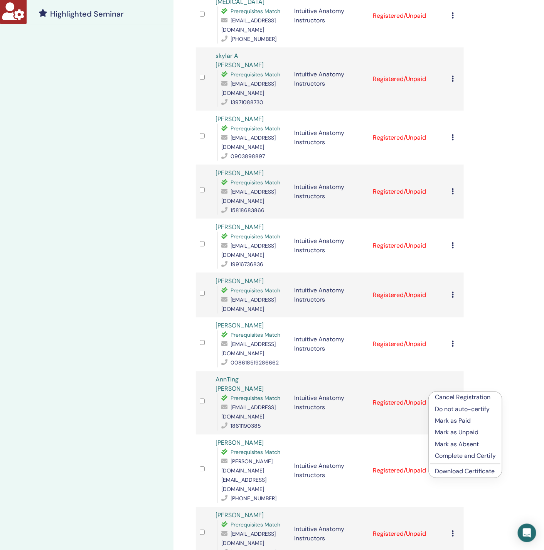
click at [474, 474] on link "Download Certificate" at bounding box center [465, 471] width 60 height 8
click at [452, 531] on icon at bounding box center [453, 534] width 2 height 6
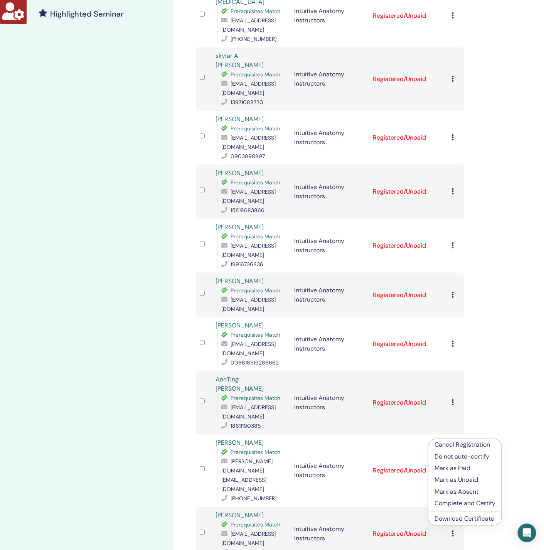
click at [472, 518] on link "Download Certificate" at bounding box center [465, 519] width 60 height 8
